Goal: Task Accomplishment & Management: Manage account settings

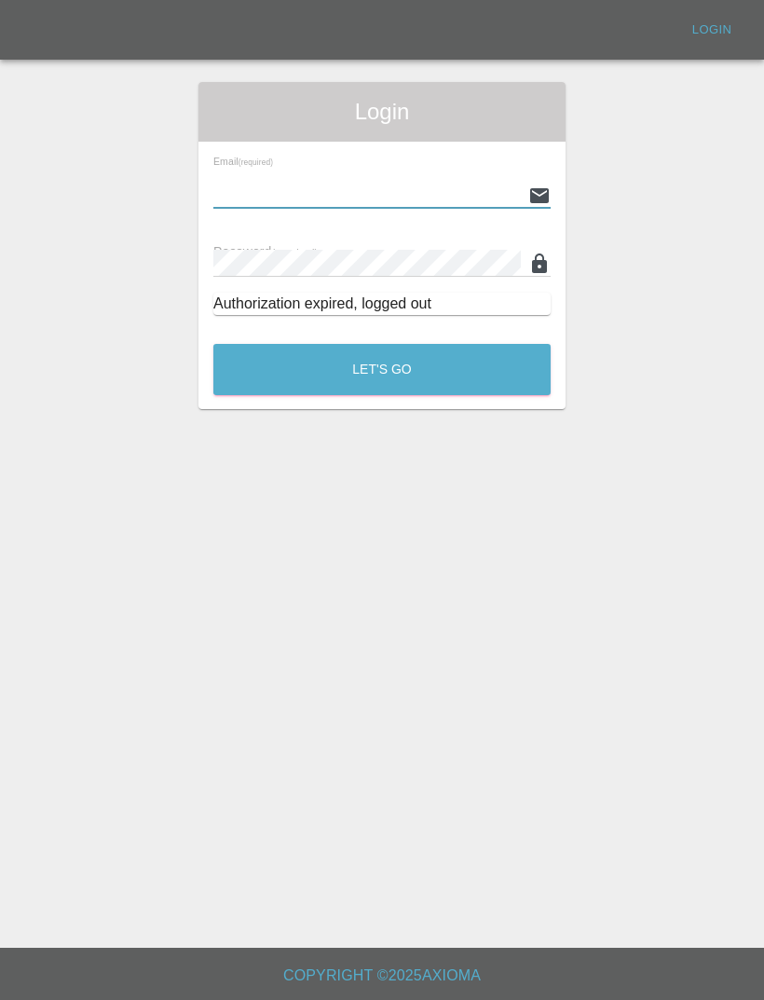
type input "[EMAIL_ADDRESS][DOMAIN_NAME]"
click at [382, 369] on button "Let's Go" at bounding box center [381, 369] width 337 height 51
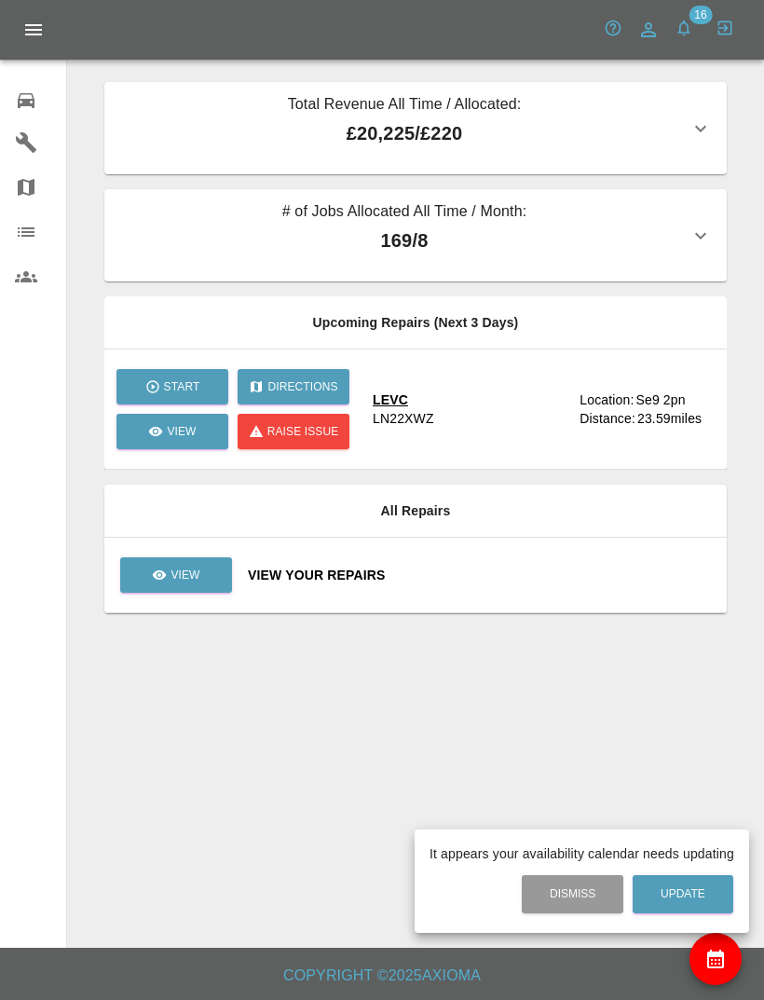
click at [497, 573] on div at bounding box center [382, 500] width 764 height 1000
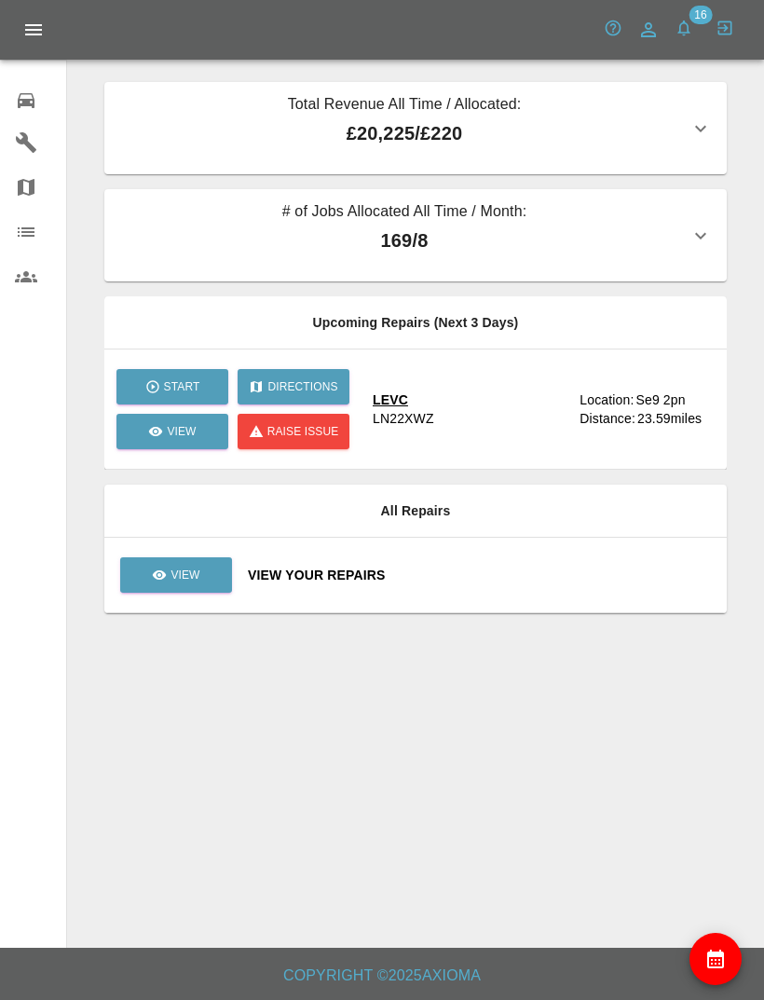
click at [493, 574] on div "View Your Repairs" at bounding box center [480, 575] width 464 height 19
click at [492, 575] on div "View Your Repairs" at bounding box center [480, 575] width 464 height 19
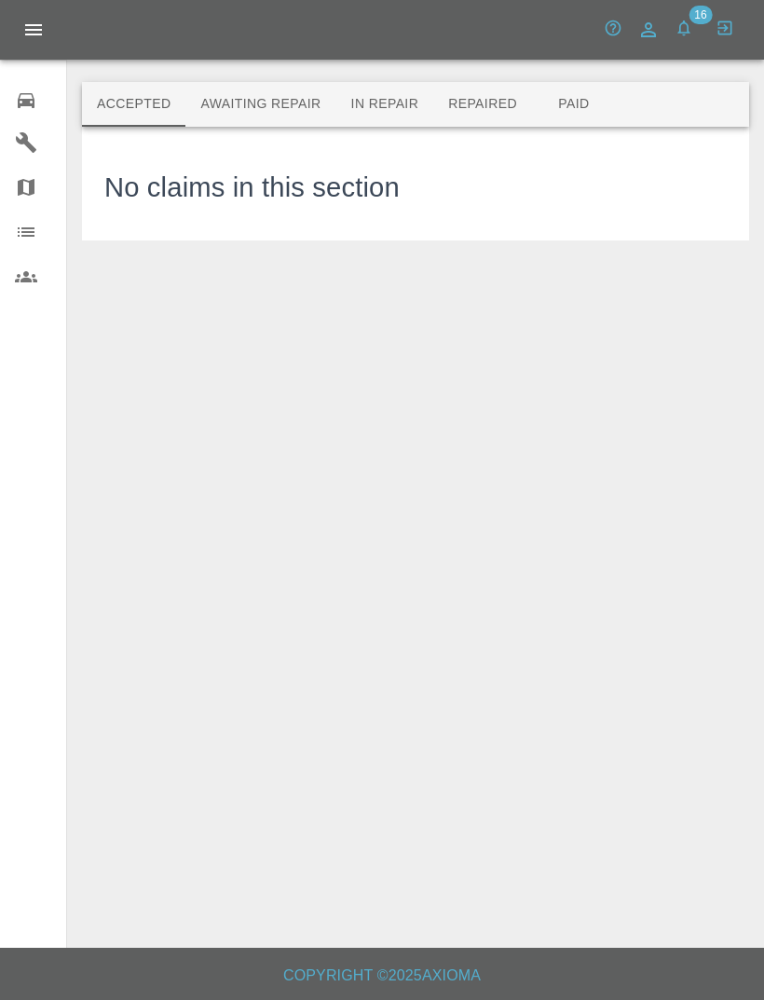
click at [291, 101] on button "Awaiting Repair" at bounding box center [260, 104] width 150 height 45
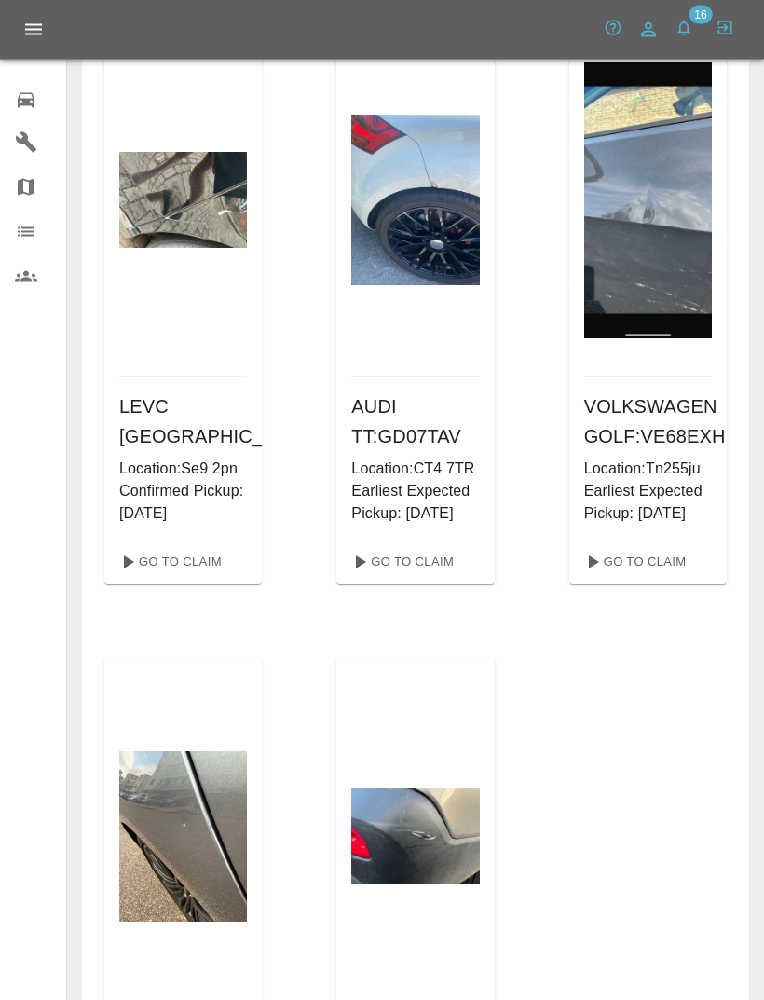
scroll to position [127, 0]
click at [440, 577] on link "Go To Claim" at bounding box center [401, 562] width 115 height 30
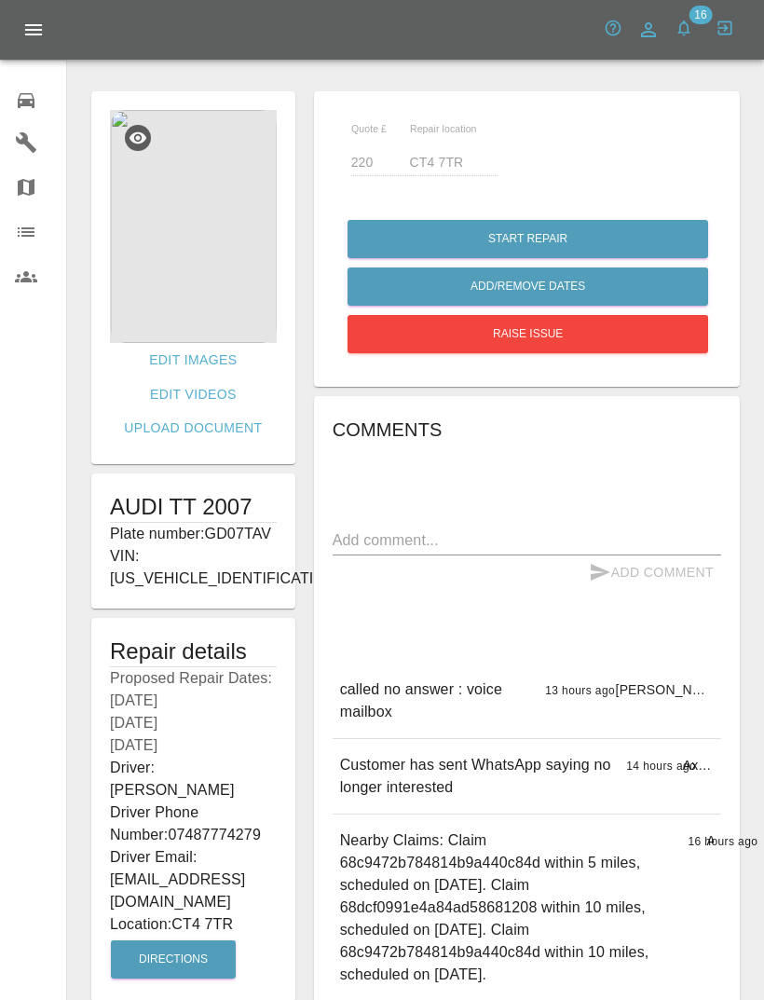
click at [384, 632] on div "Comments x Add Comment called no answer : voice mailbox 13 hours ago [PERSON_NA…" at bounding box center [527, 784] width 389 height 738
click at [17, 100] on icon at bounding box center [26, 100] width 22 height 22
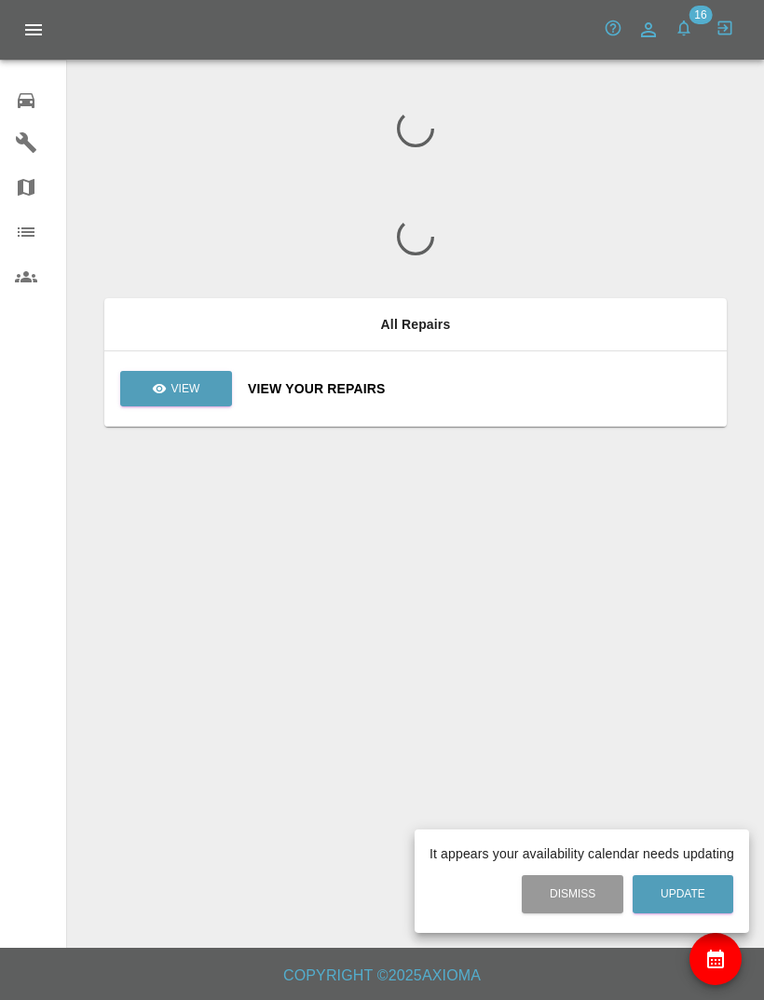
click at [497, 388] on div at bounding box center [382, 500] width 764 height 1000
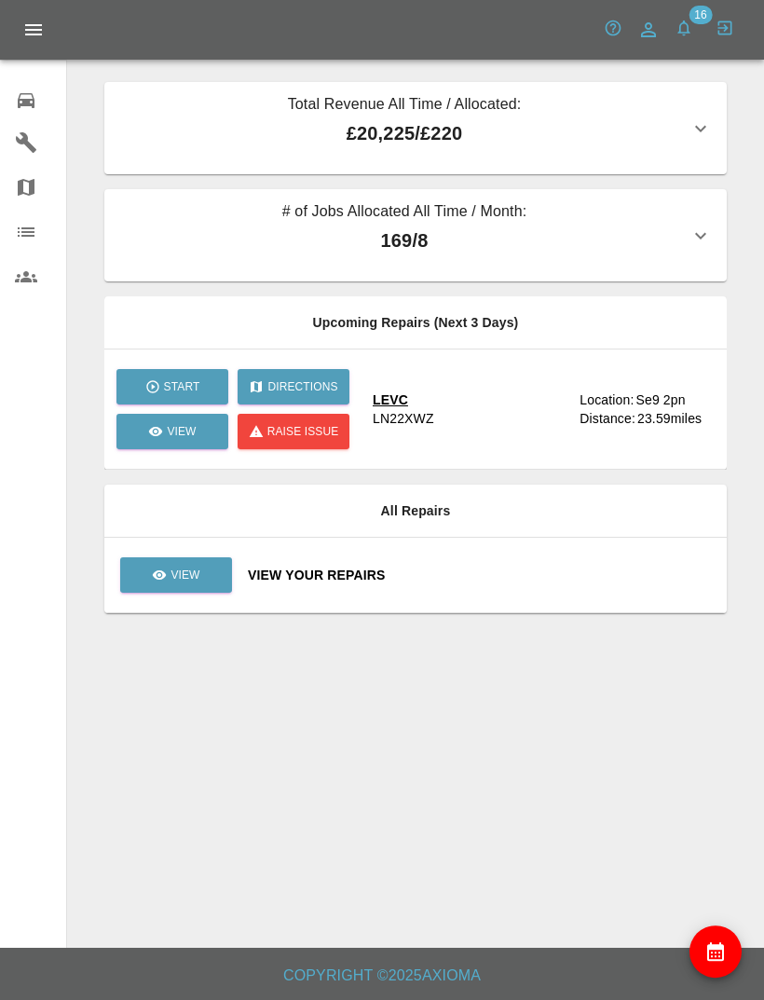
click at [499, 574] on div "View Your Repairs" at bounding box center [480, 575] width 464 height 19
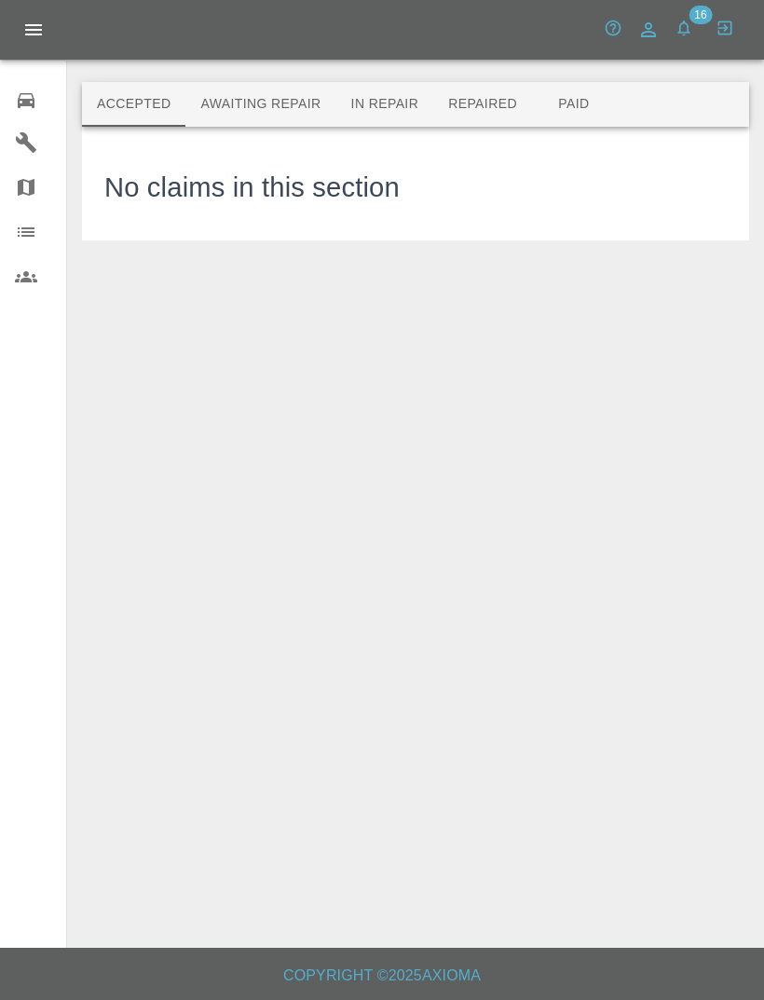
click at [284, 104] on button "Awaiting Repair" at bounding box center [260, 104] width 150 height 45
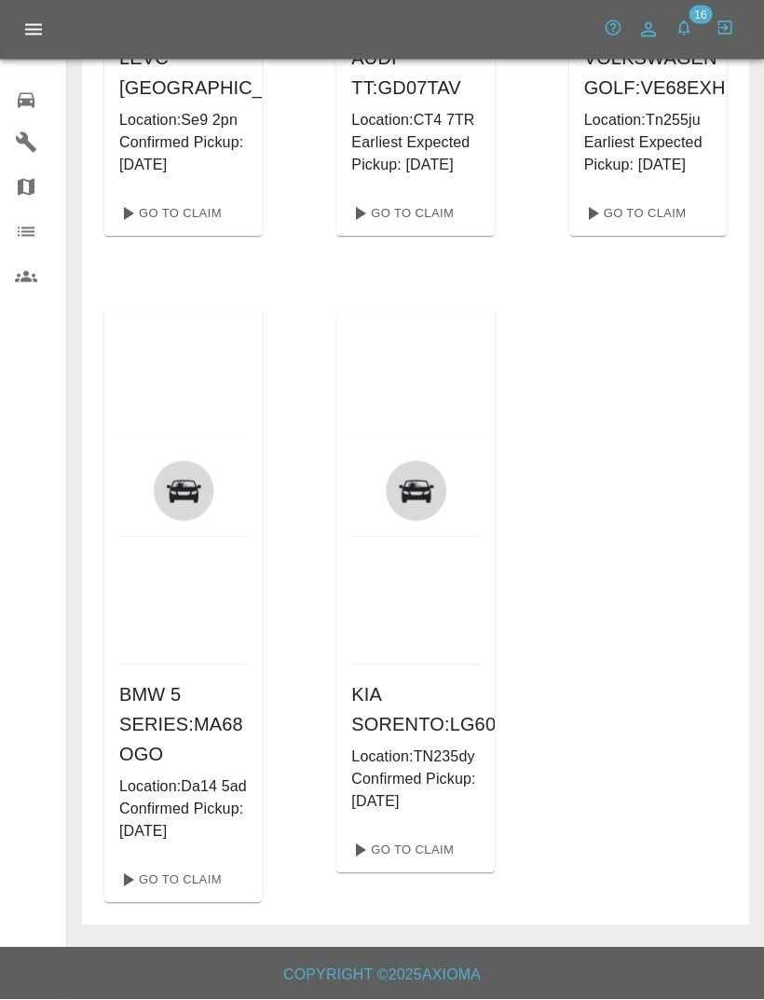
scroll to position [489, 0]
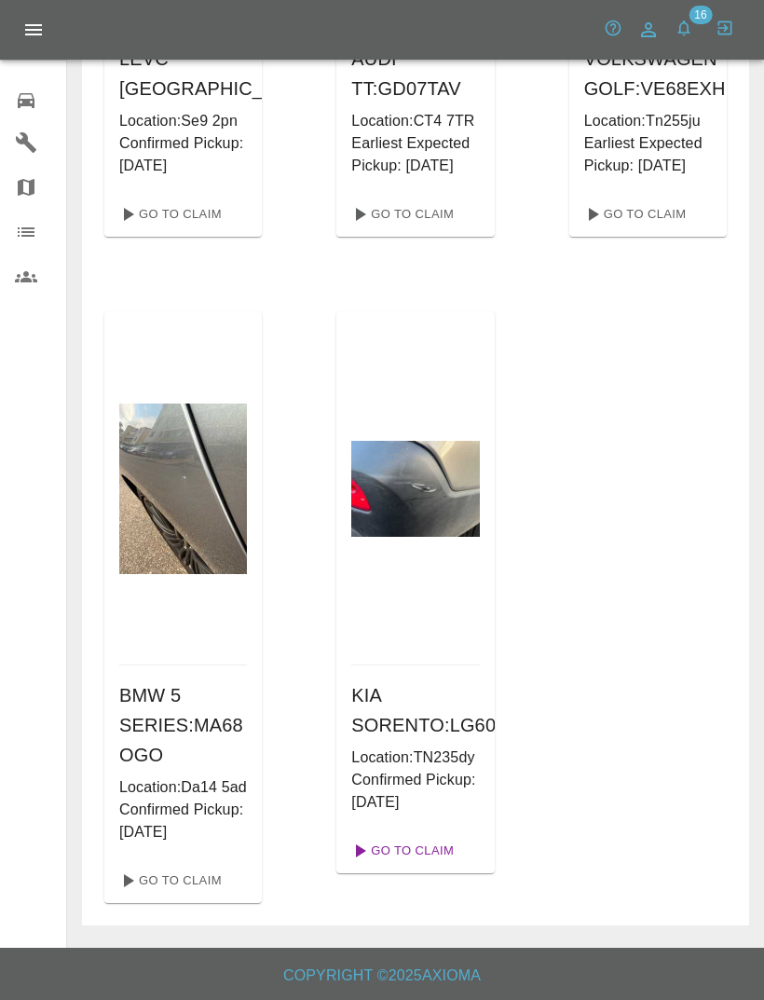
click at [444, 866] on link "Go To Claim" at bounding box center [401, 851] width 115 height 30
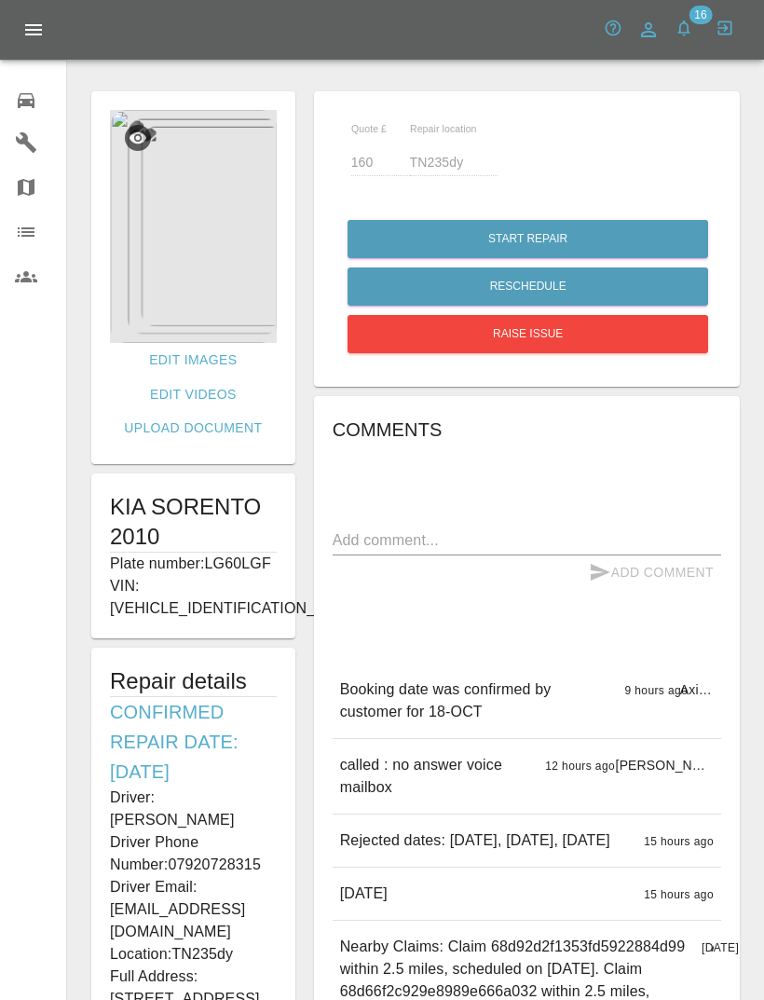
click at [240, 243] on img at bounding box center [193, 226] width 167 height 233
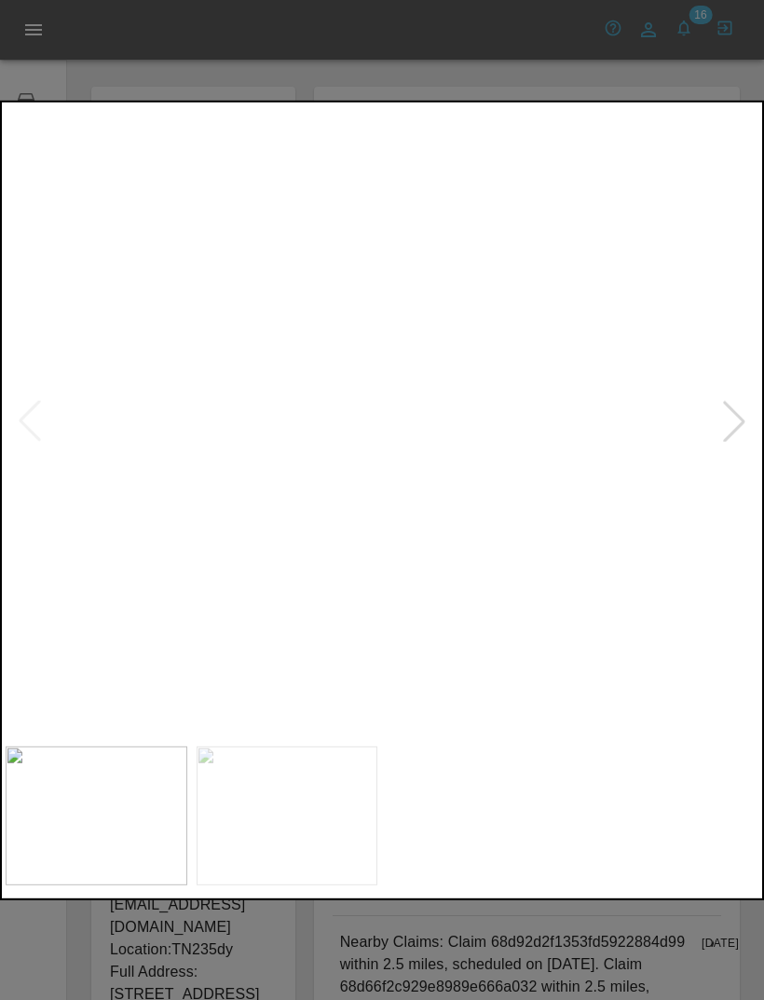
scroll to position [16, 0]
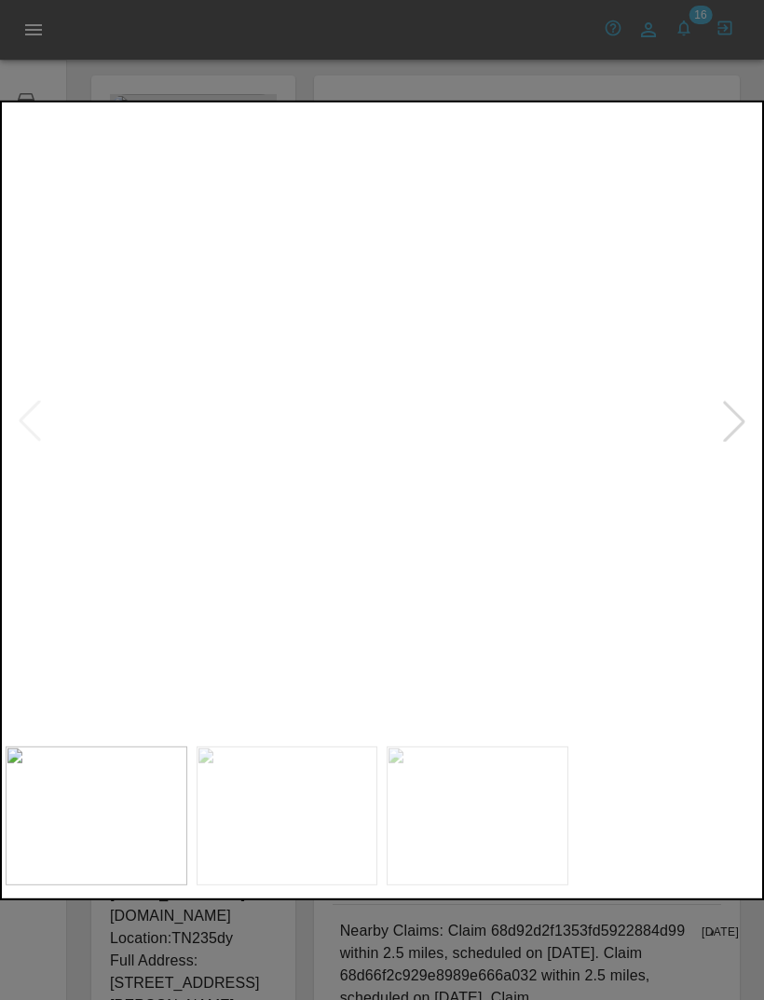
click at [361, 799] on img at bounding box center [288, 815] width 182 height 139
click at [525, 823] on img at bounding box center [478, 815] width 182 height 139
click at [135, 814] on img at bounding box center [97, 815] width 182 height 139
click at [732, 428] on div at bounding box center [734, 421] width 41 height 41
click at [478, 802] on img at bounding box center [478, 815] width 182 height 139
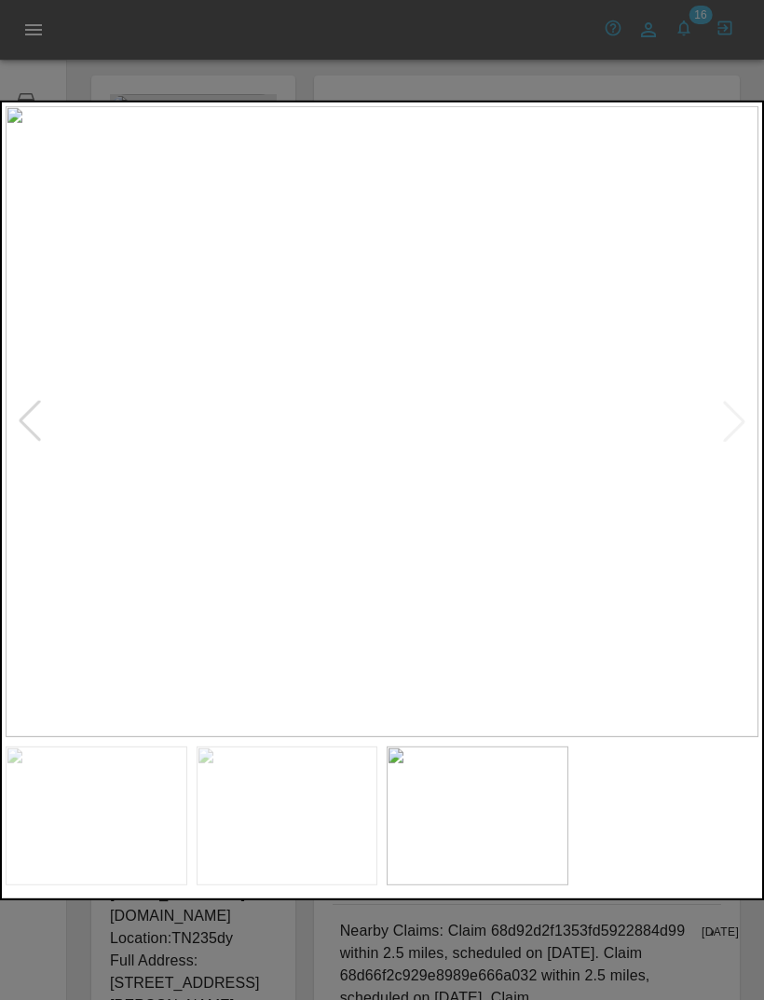
click at [461, 938] on div at bounding box center [382, 500] width 764 height 1000
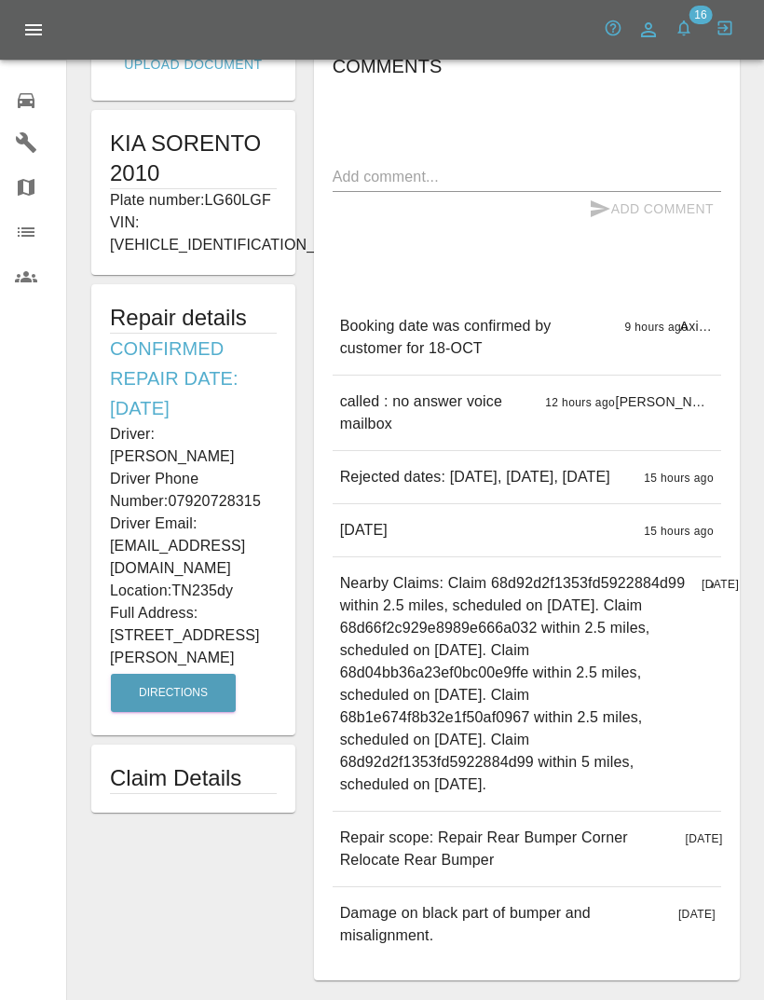
scroll to position [367, 0]
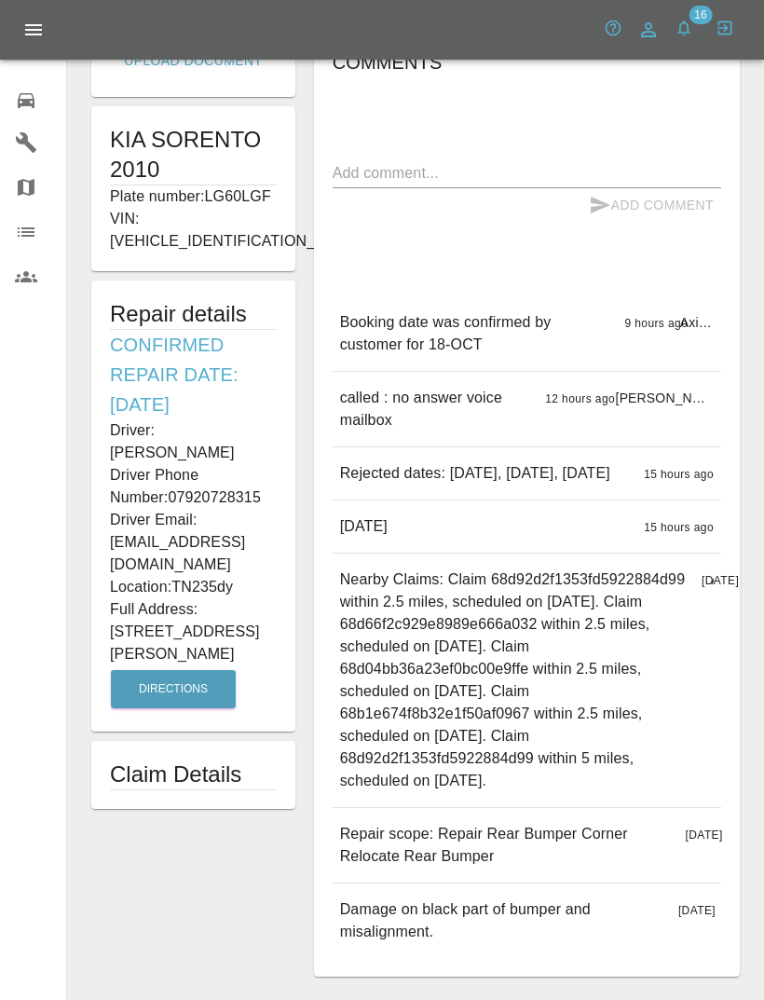
copy div "[PERSON_NAME] Driver Phone Number: 07920728315 Driver Email: [EMAIL_ADDRESS][DO…"
click at [277, 823] on div "Edit Images Edit Videos Upload Document KIA SORENTO 2010 Plate number: LG60LGF …" at bounding box center [193, 350] width 223 height 1271
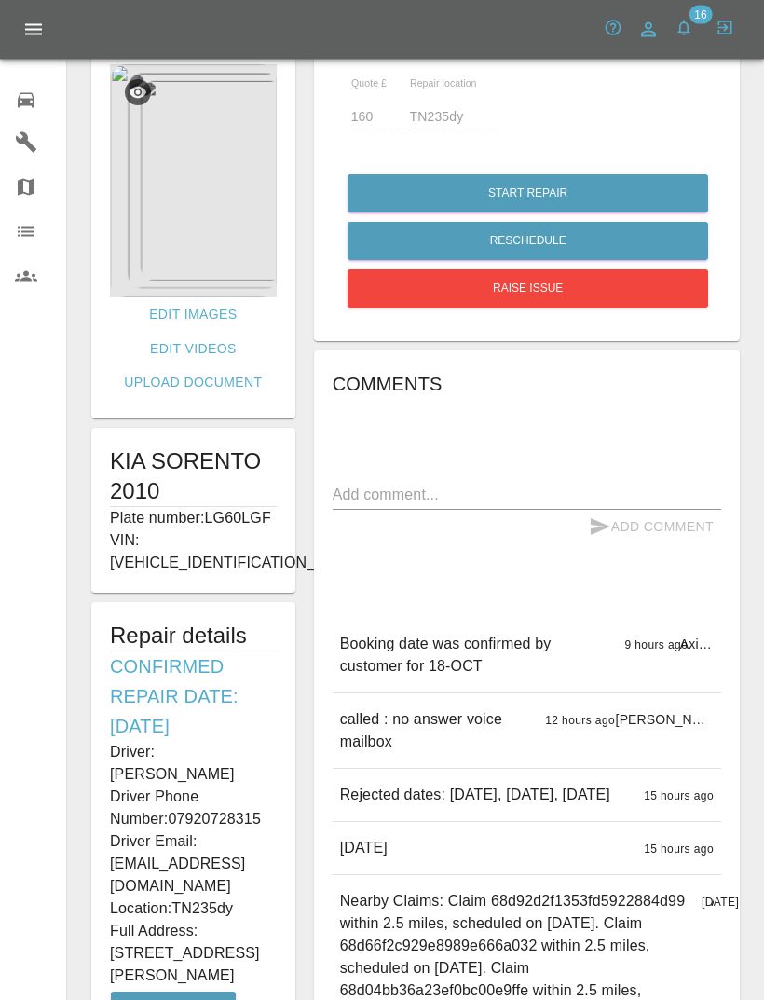
scroll to position [0, 0]
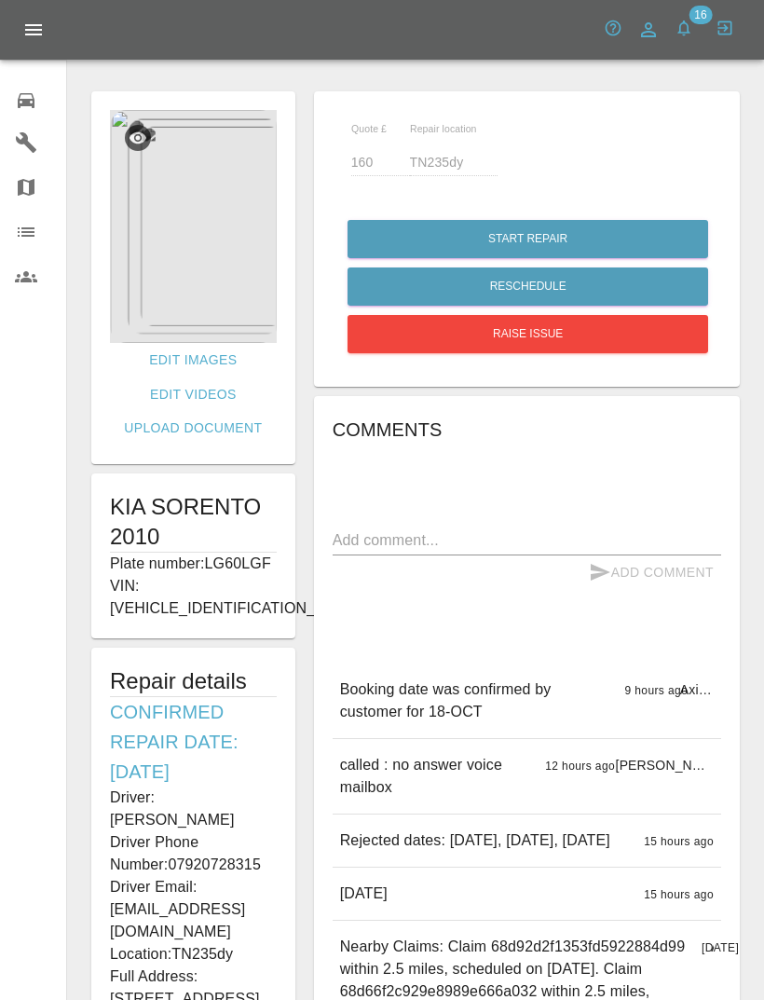
click at [34, 100] on icon at bounding box center [26, 100] width 17 height 15
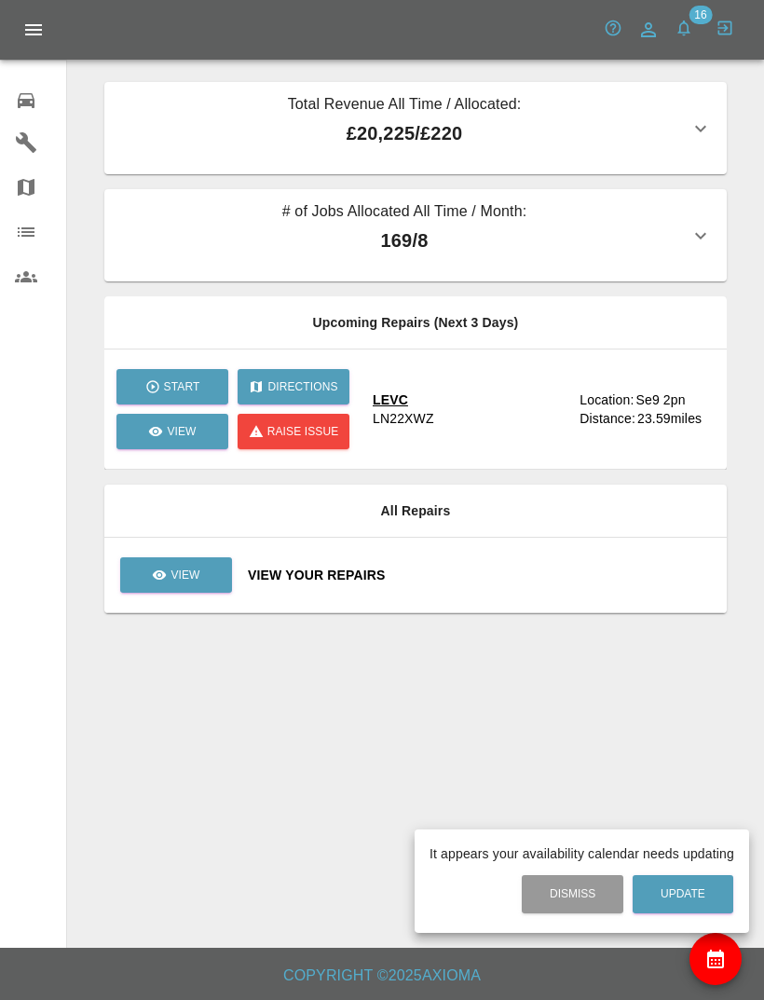
click at [489, 570] on div at bounding box center [382, 500] width 764 height 1000
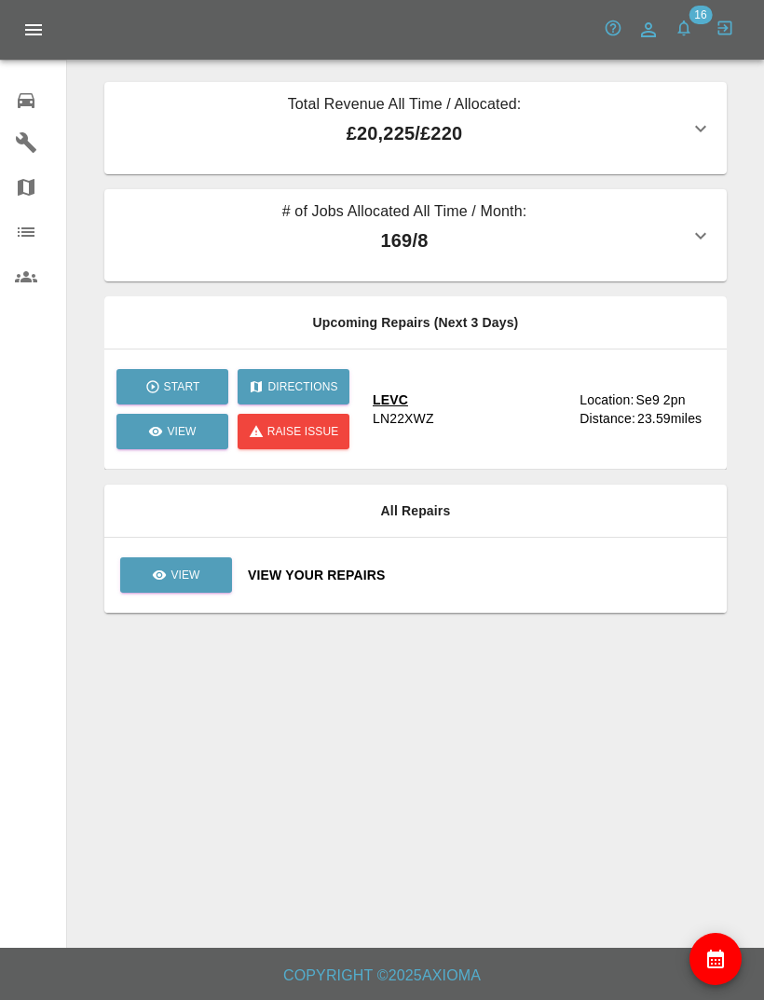
click at [500, 575] on div "View Your Repairs" at bounding box center [480, 575] width 464 height 19
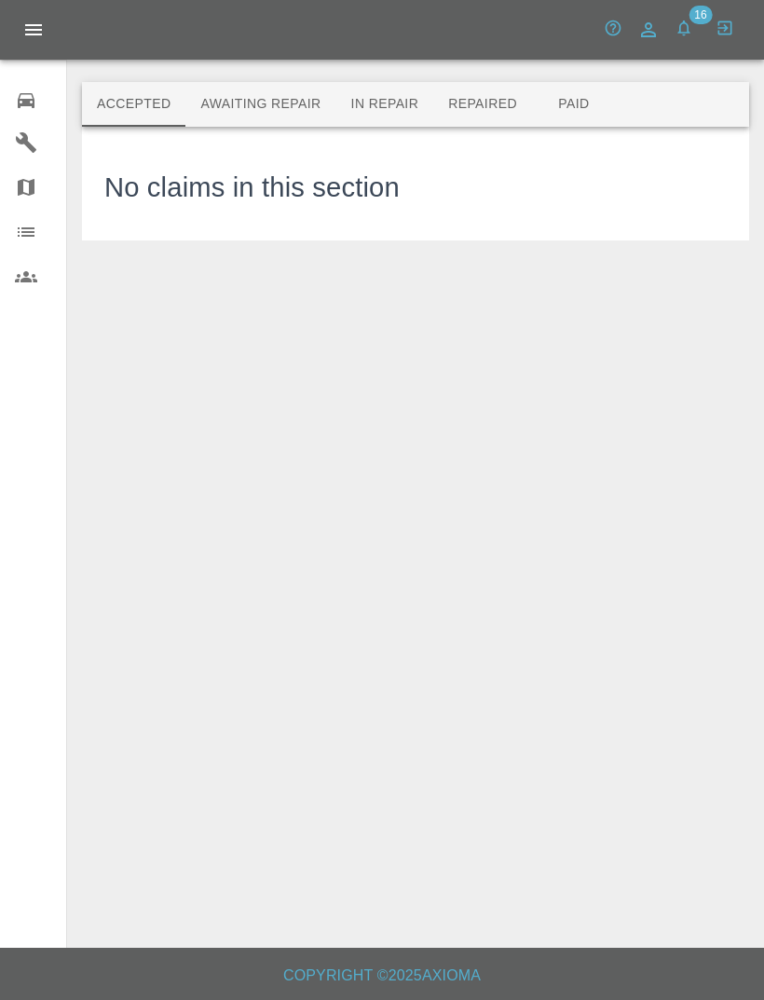
click at [289, 97] on button "Awaiting Repair" at bounding box center [260, 104] width 150 height 45
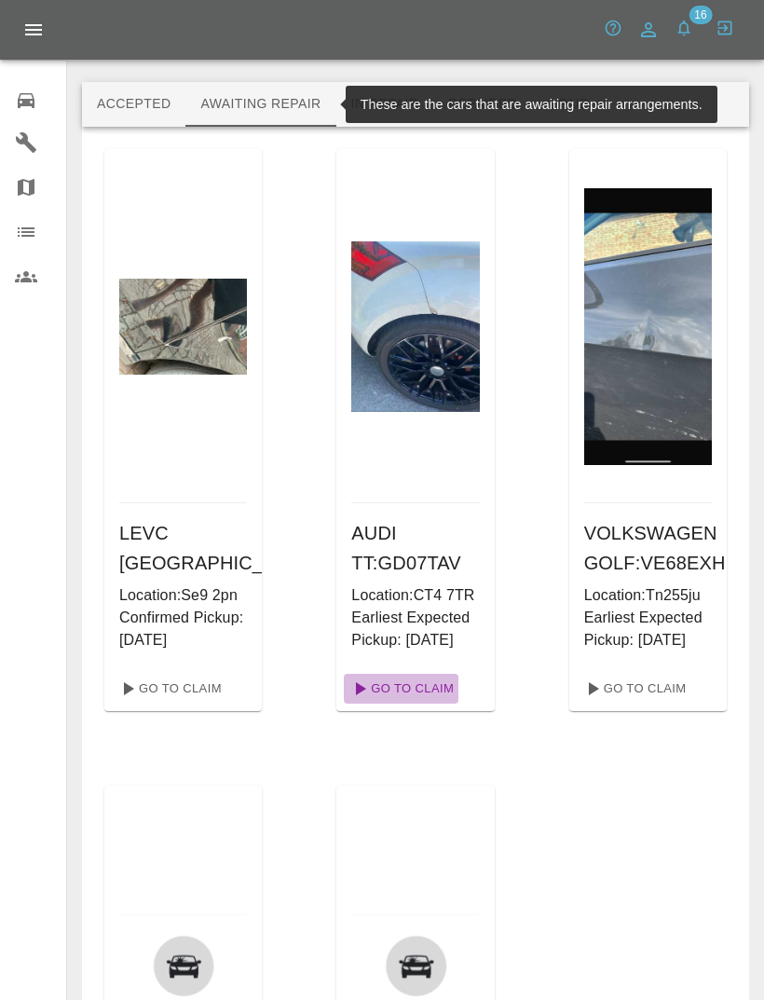
click at [437, 704] on link "Go To Claim" at bounding box center [401, 689] width 115 height 30
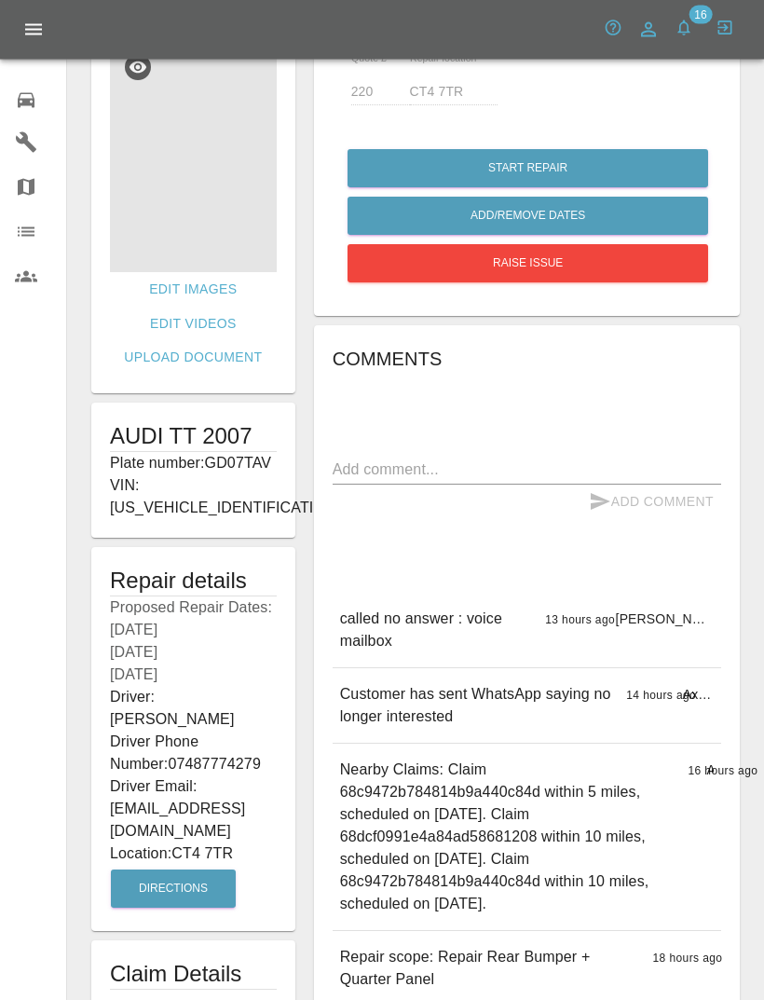
scroll to position [72, 0]
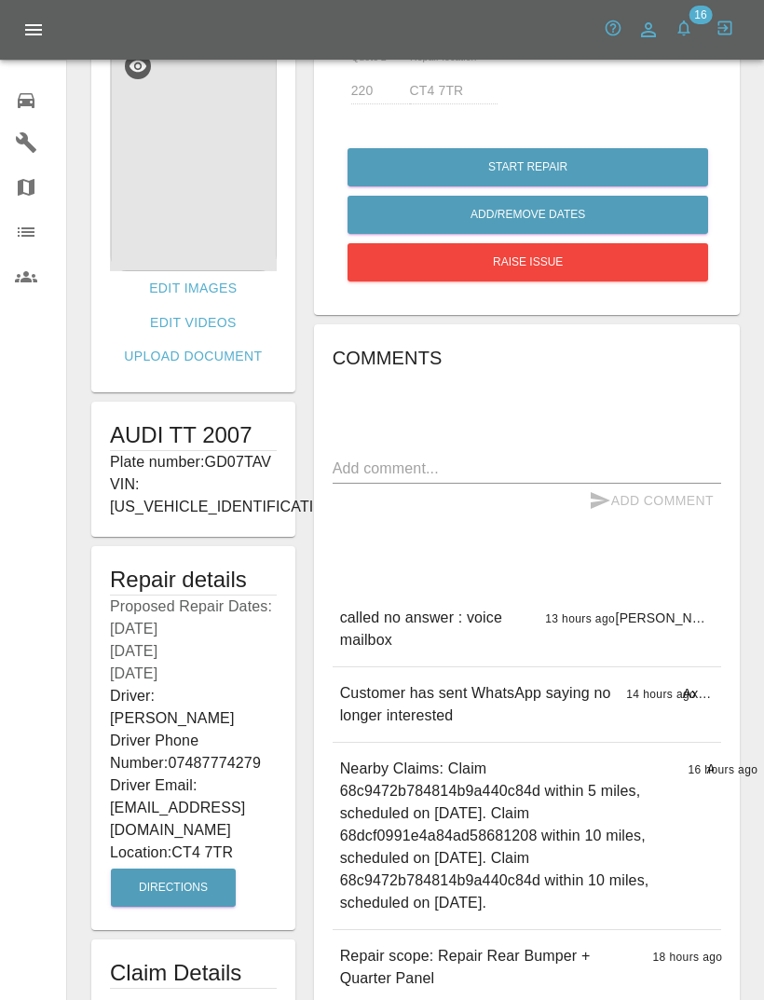
click at [34, 103] on icon at bounding box center [26, 100] width 17 height 15
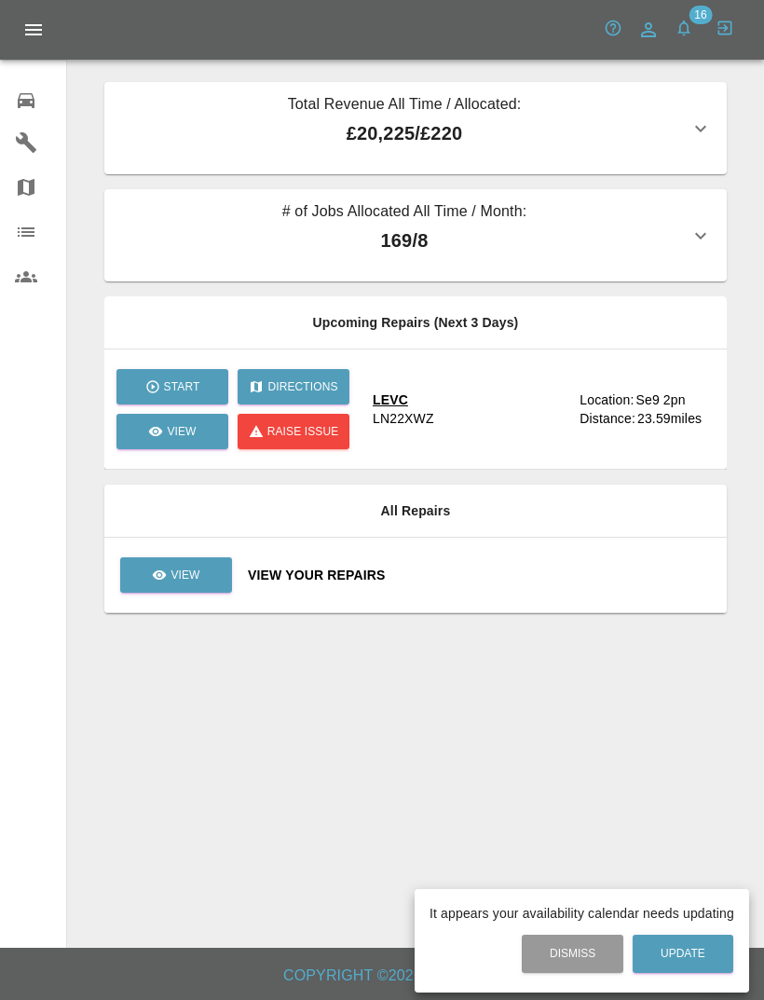
click at [506, 578] on div at bounding box center [382, 500] width 764 height 1000
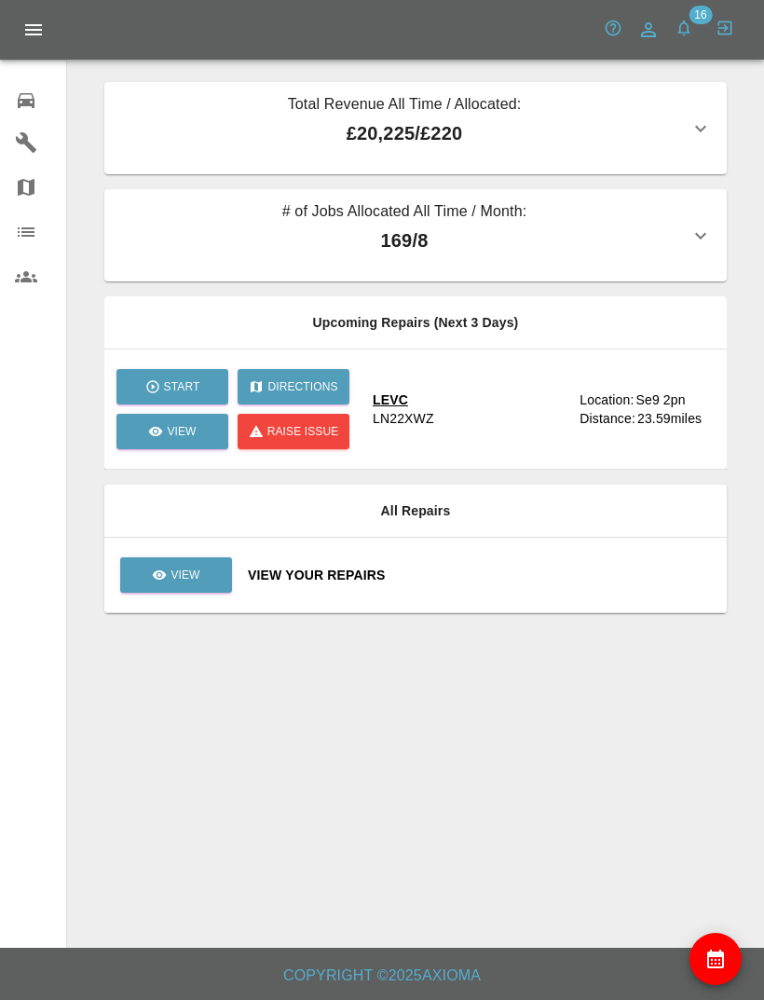
click at [503, 576] on div "View Your Repairs" at bounding box center [480, 575] width 464 height 19
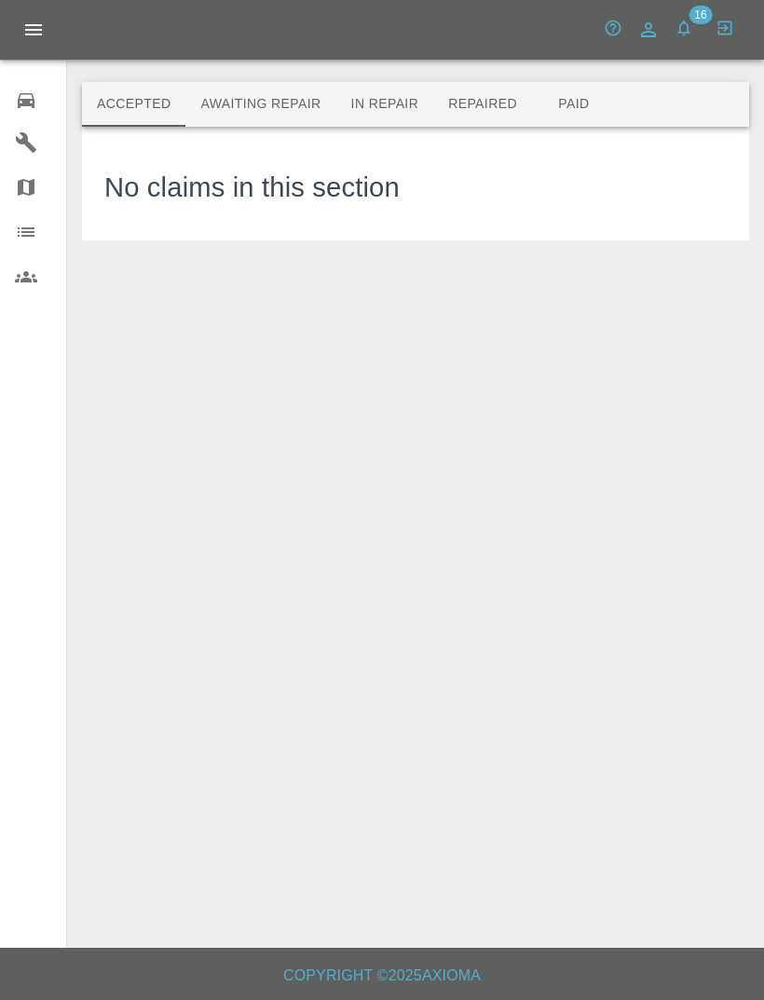
click at [310, 114] on button "Awaiting Repair" at bounding box center [260, 104] width 150 height 45
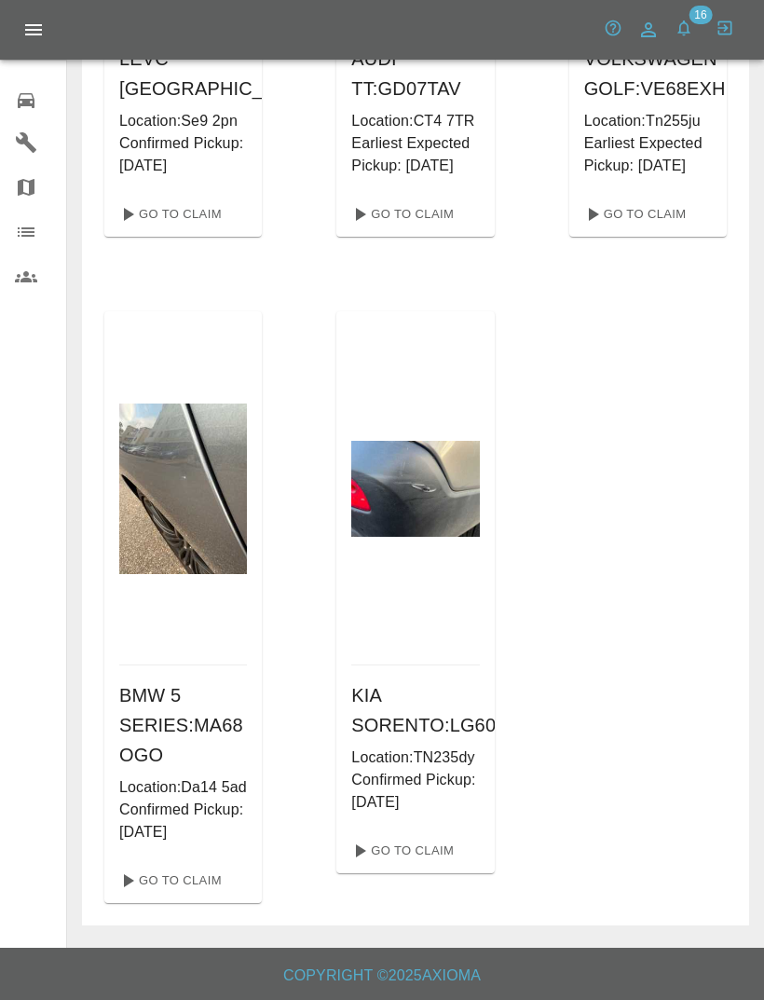
scroll to position [480, 0]
click at [216, 896] on link "Go To Claim" at bounding box center [169, 881] width 115 height 30
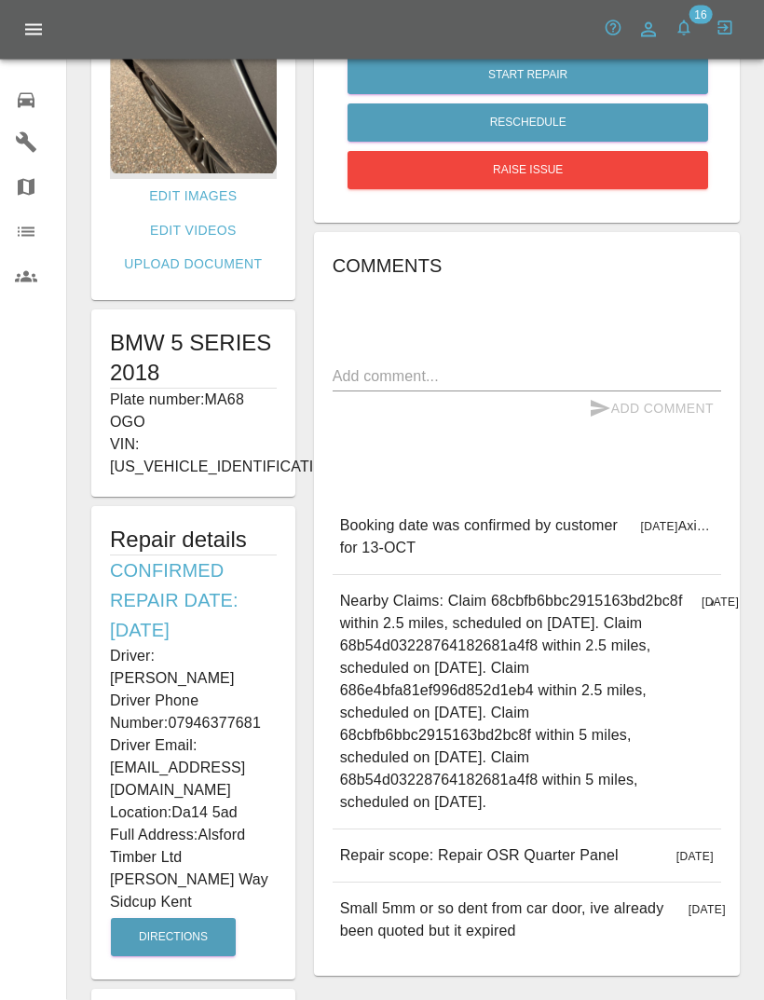
scroll to position [169, 0]
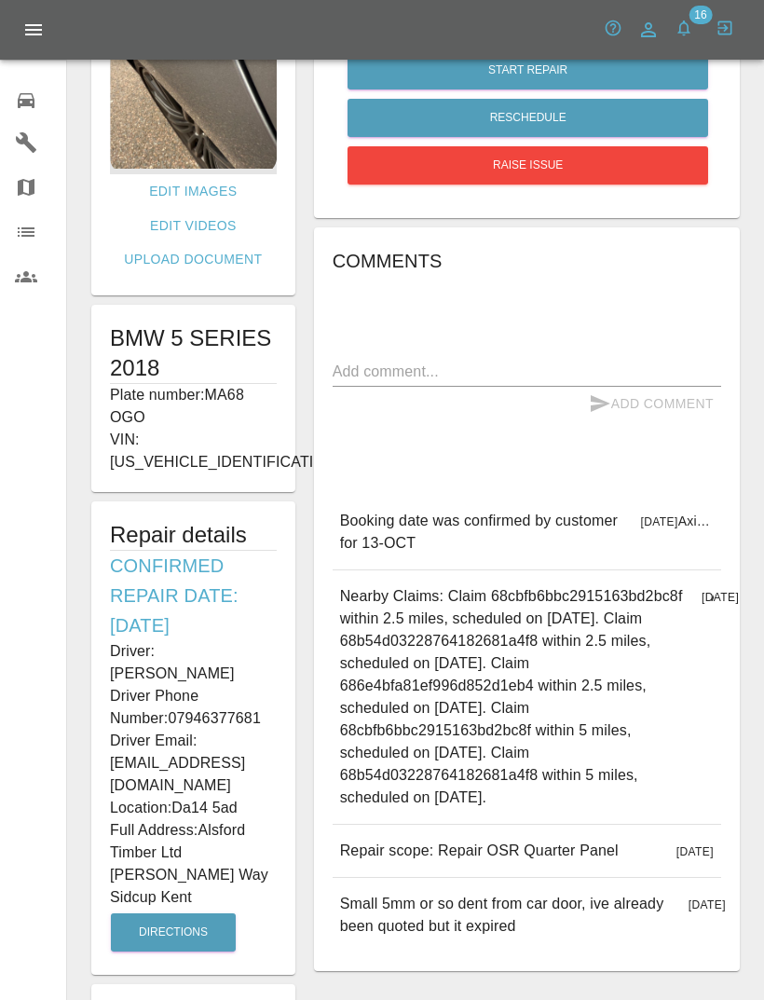
click at [256, 610] on h6 "Confirmed Repair Date: [DATE]" at bounding box center [193, 595] width 167 height 89
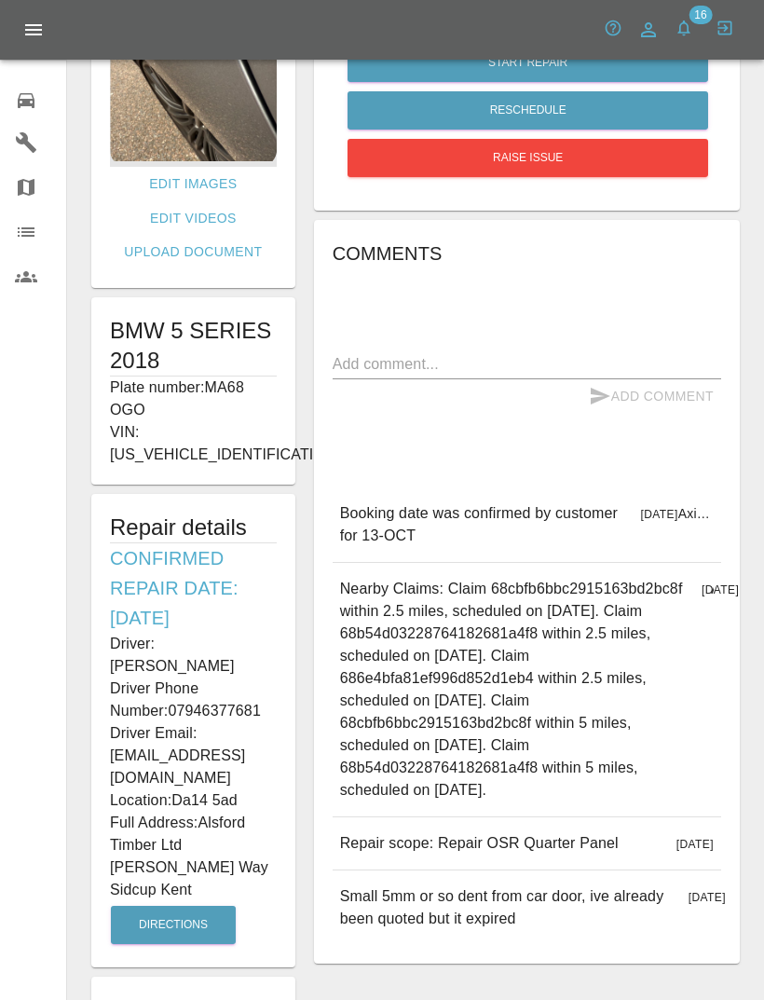
click at [29, 92] on icon at bounding box center [26, 100] width 22 height 22
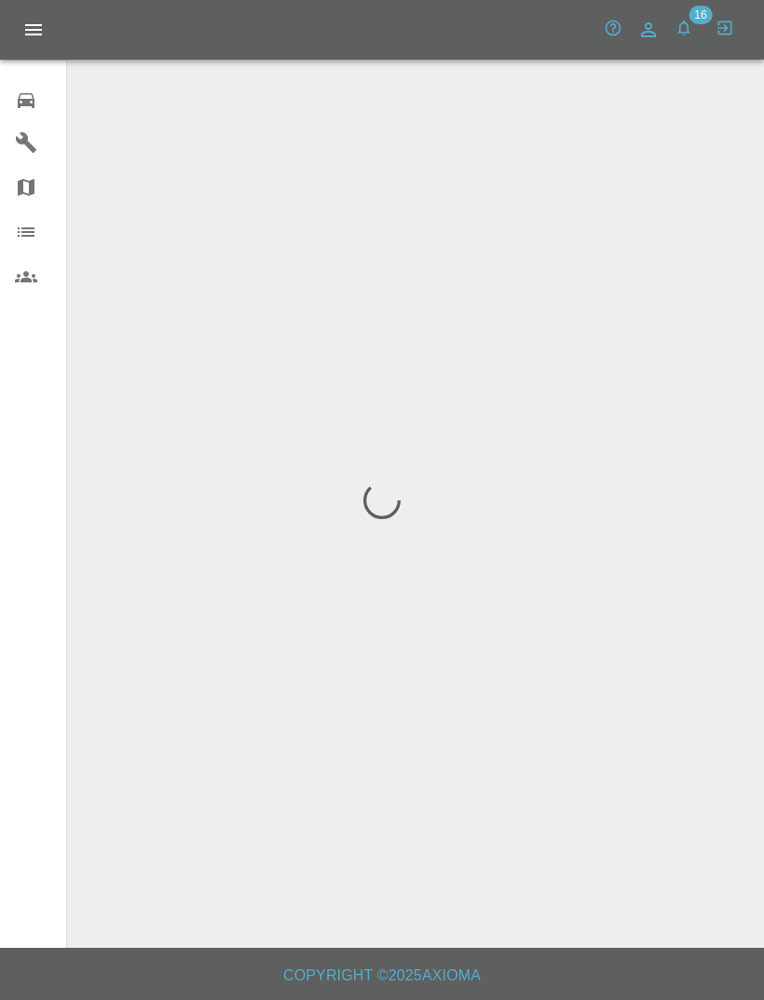
scroll to position [60, 0]
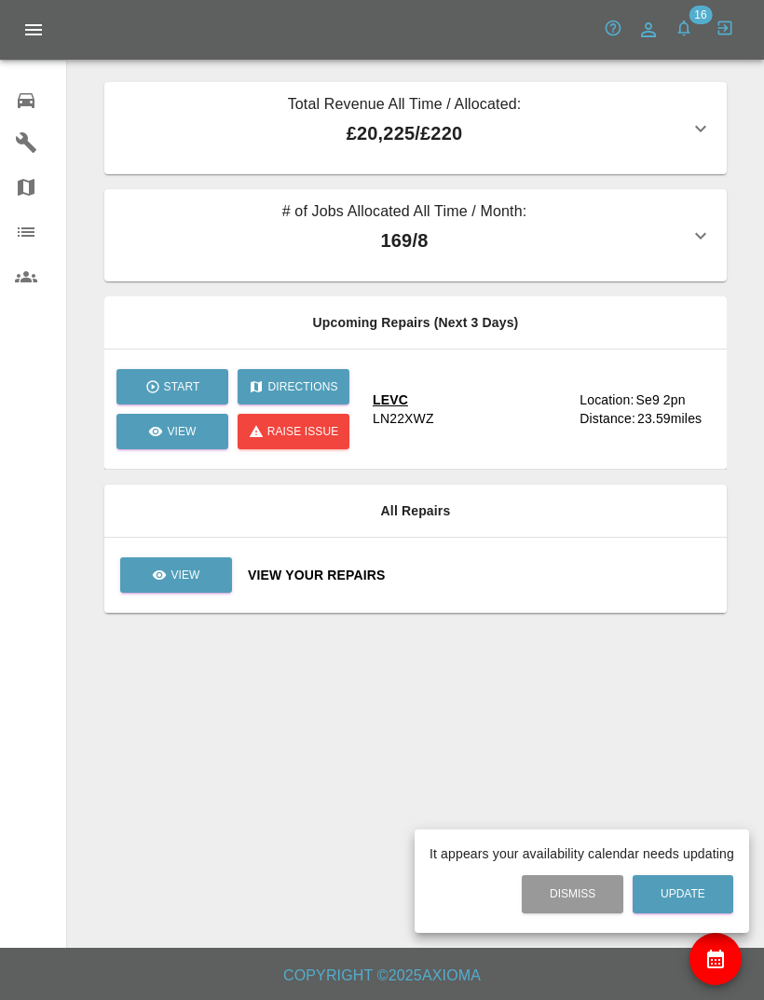
click at [508, 525] on div at bounding box center [382, 500] width 764 height 1000
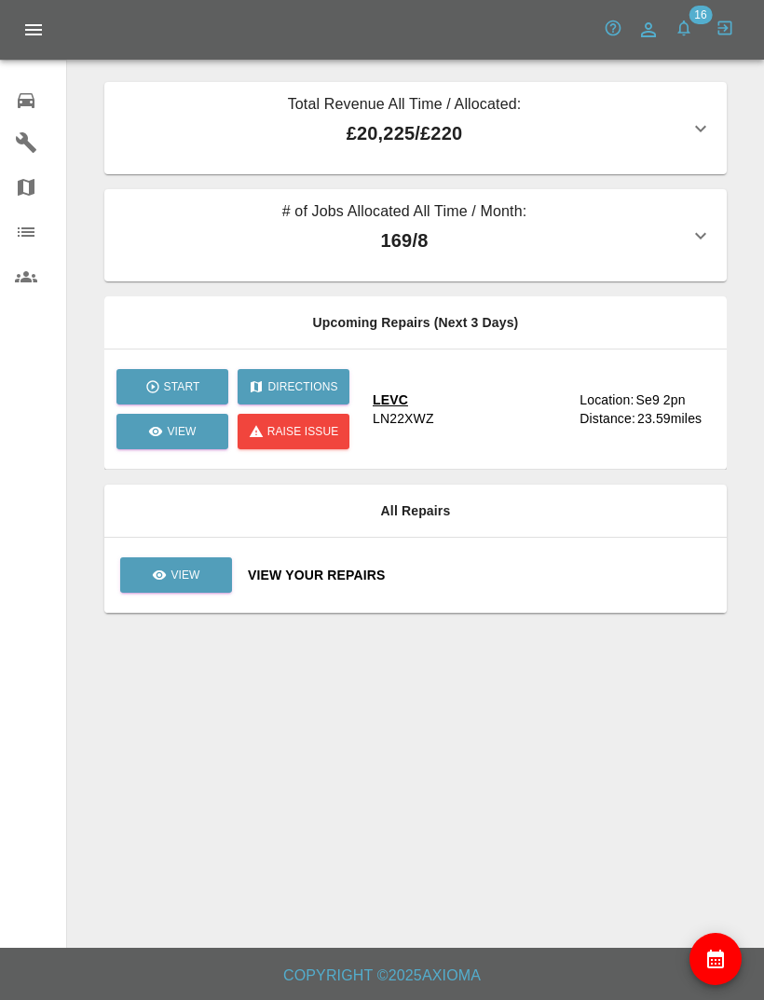
click at [509, 566] on div "View Your Repairs" at bounding box center [480, 575] width 464 height 19
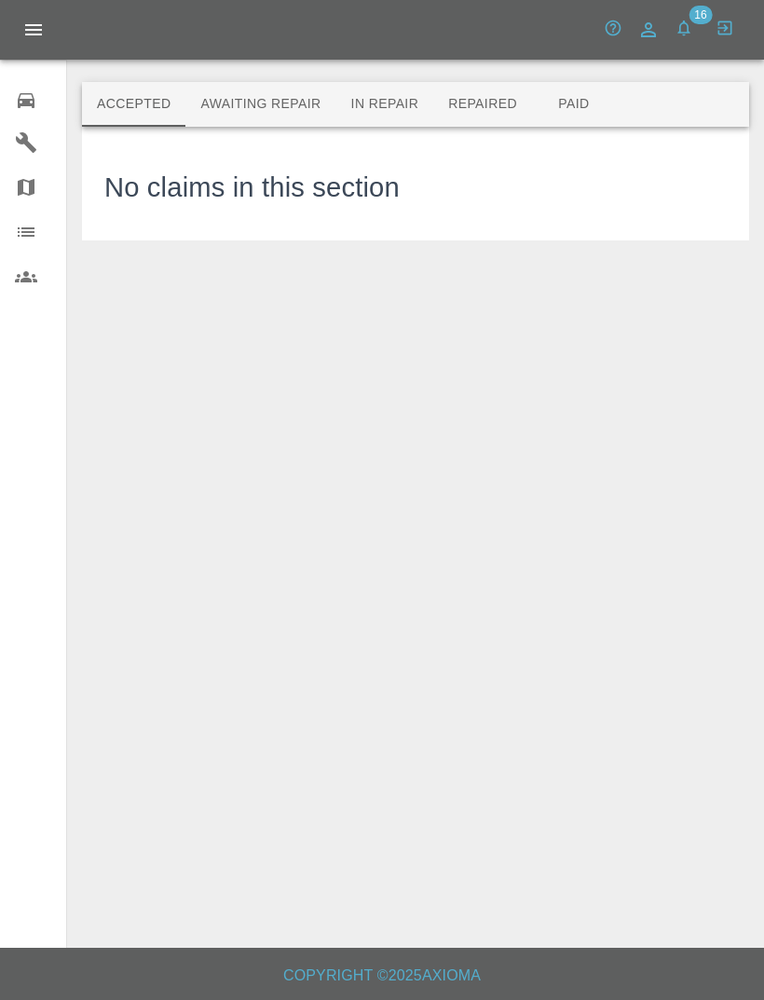
click at [16, 97] on icon at bounding box center [26, 100] width 22 height 22
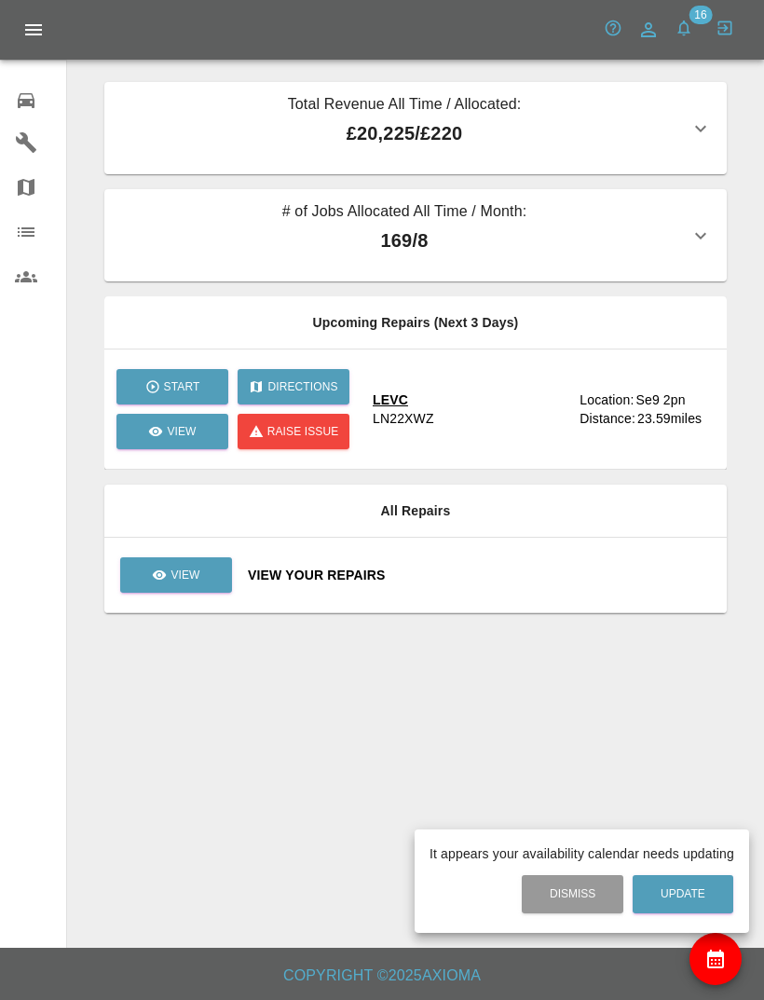
click at [518, 499] on div at bounding box center [382, 500] width 764 height 1000
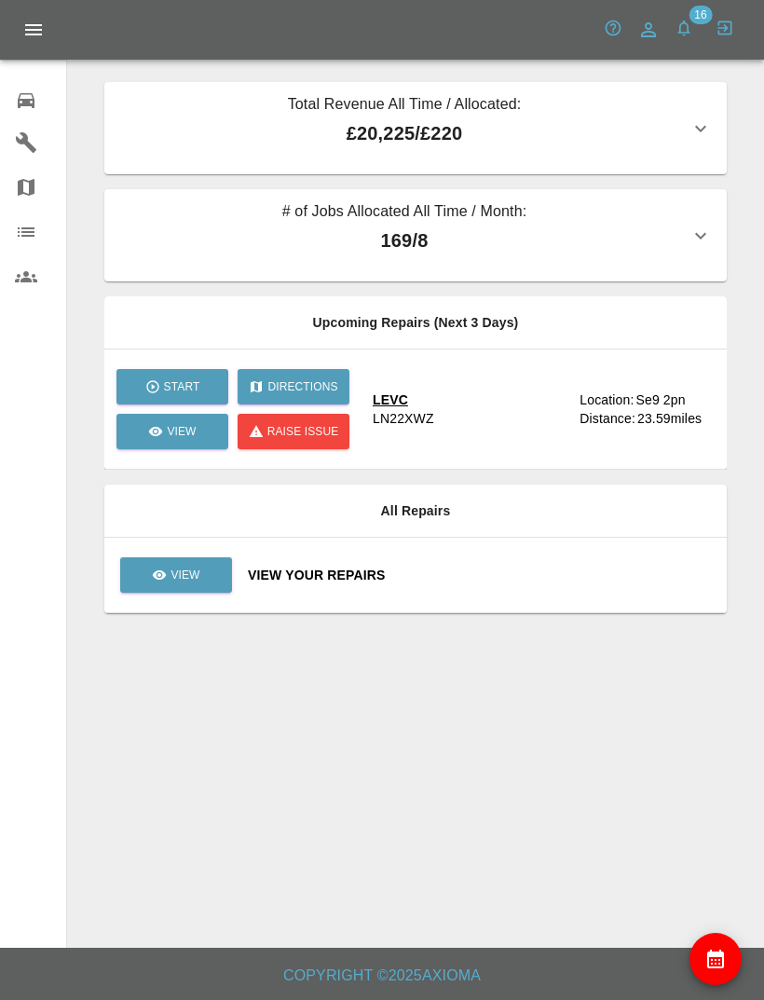
click at [498, 566] on div "View Your Repairs" at bounding box center [480, 575] width 464 height 19
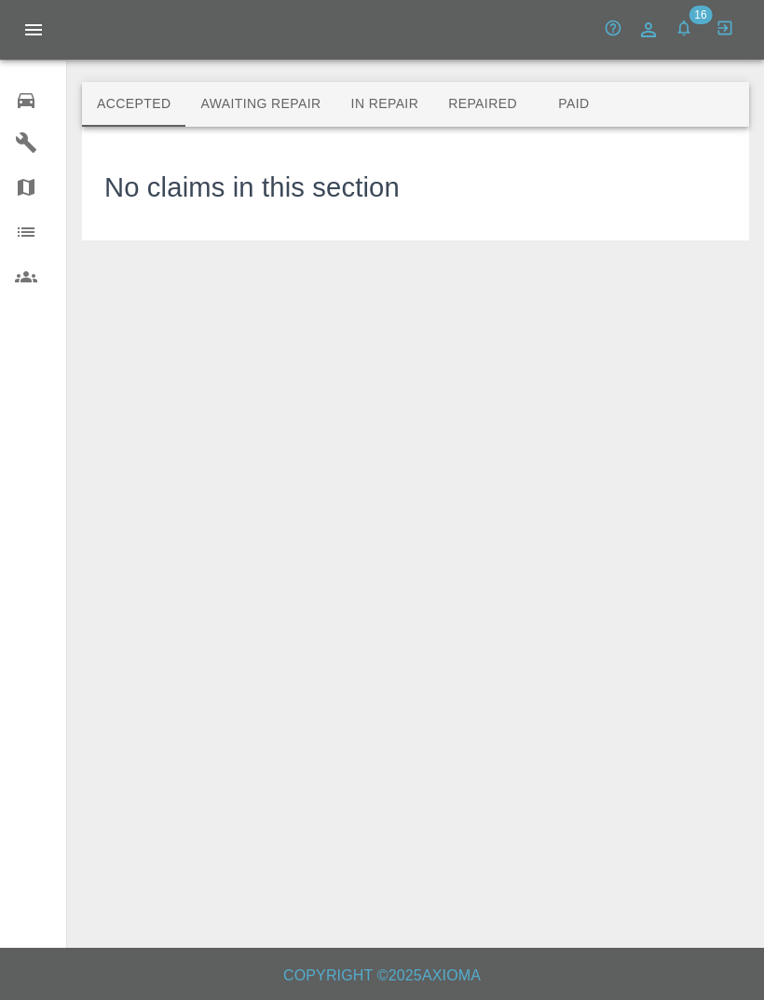
click at [308, 98] on button "Awaiting Repair" at bounding box center [260, 104] width 150 height 45
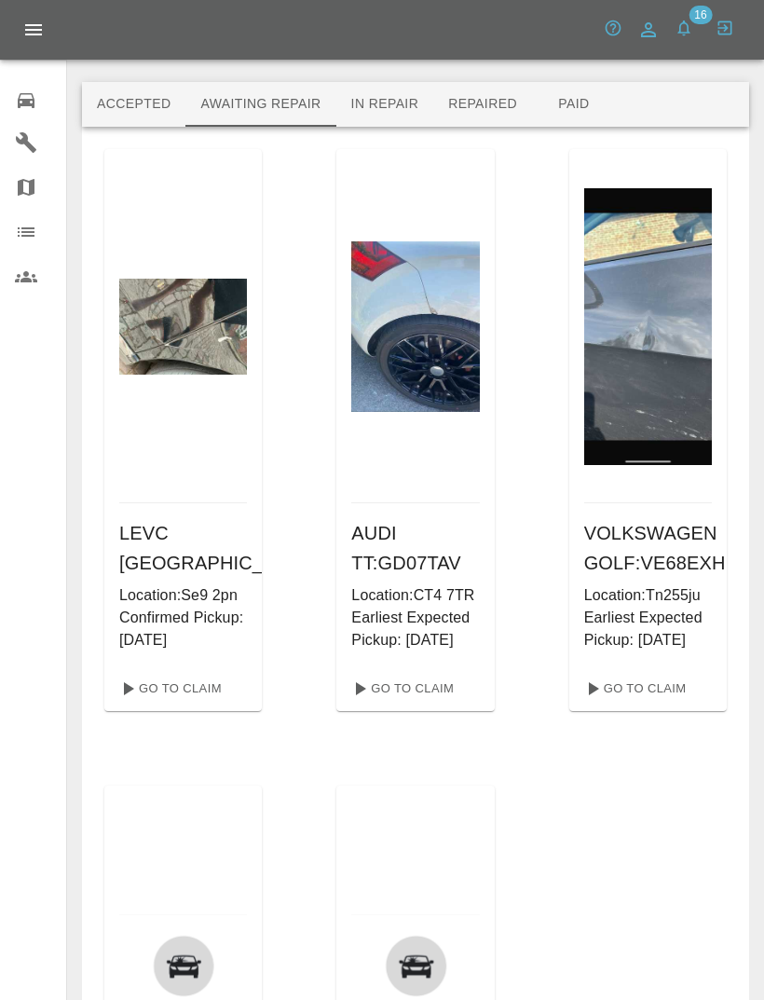
click at [427, 615] on p "Earliest Expected Pickup: [DATE]" at bounding box center [415, 629] width 128 height 45
click at [443, 704] on link "Go To Claim" at bounding box center [401, 689] width 115 height 30
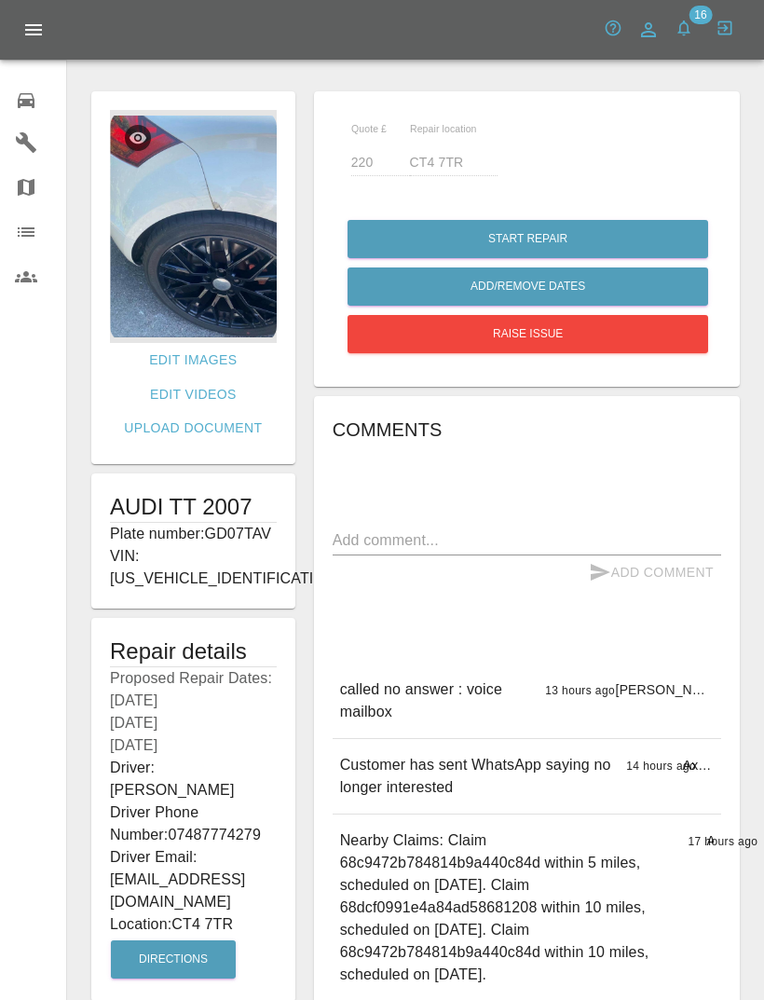
click at [33, 111] on icon at bounding box center [26, 100] width 22 height 22
